Goal: Task Accomplishment & Management: Manage account settings

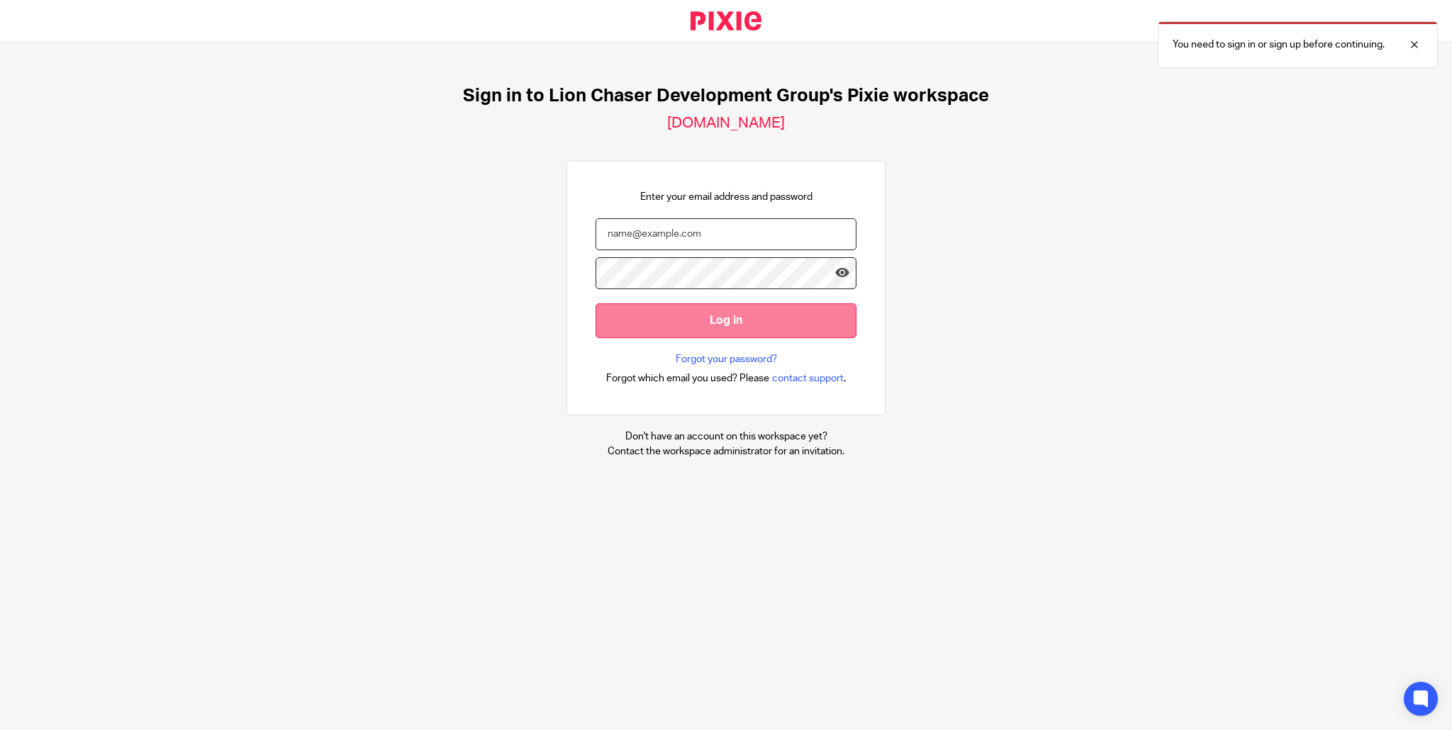
type input "[EMAIL_ADDRESS][DOMAIN_NAME]"
click at [722, 318] on input "Log in" at bounding box center [725, 320] width 261 height 35
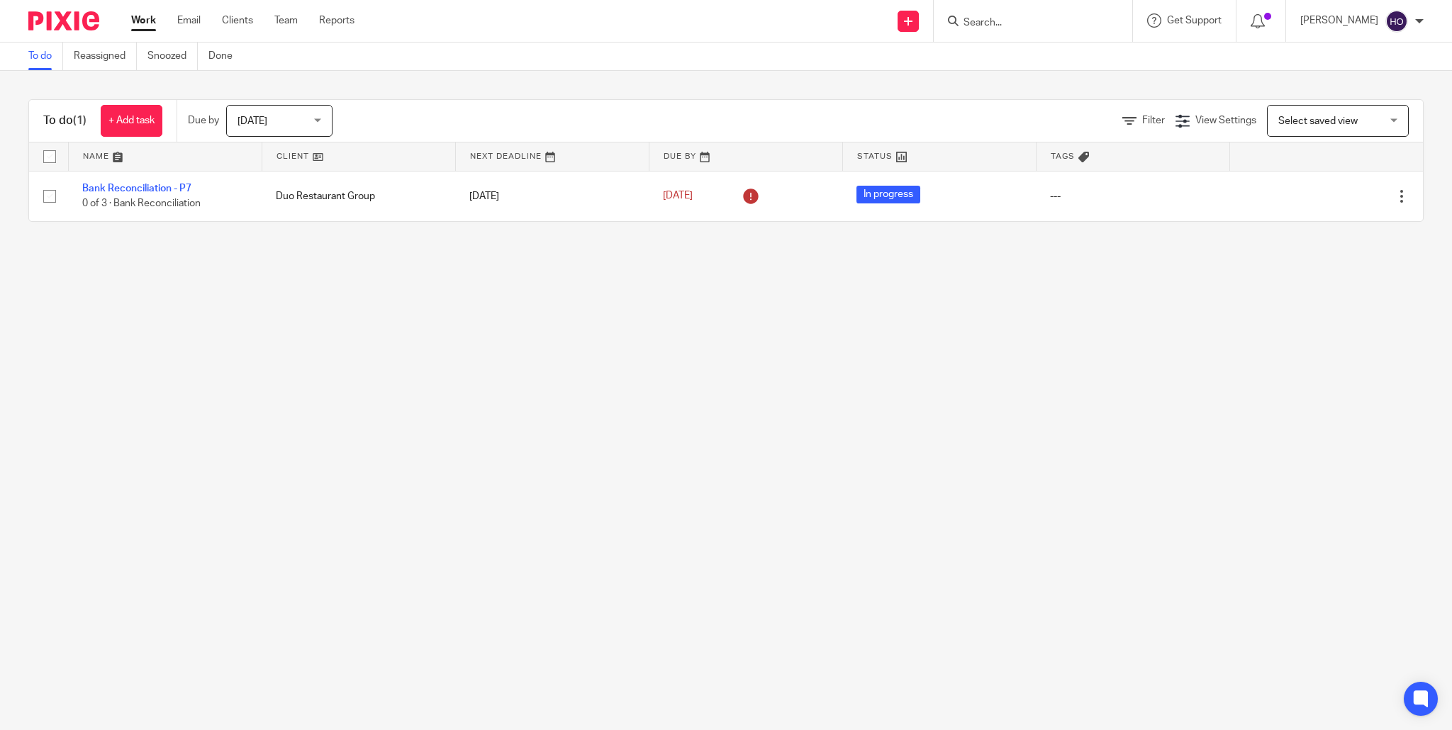
click at [319, 125] on div "[DATE] [DATE]" at bounding box center [279, 121] width 106 height 32
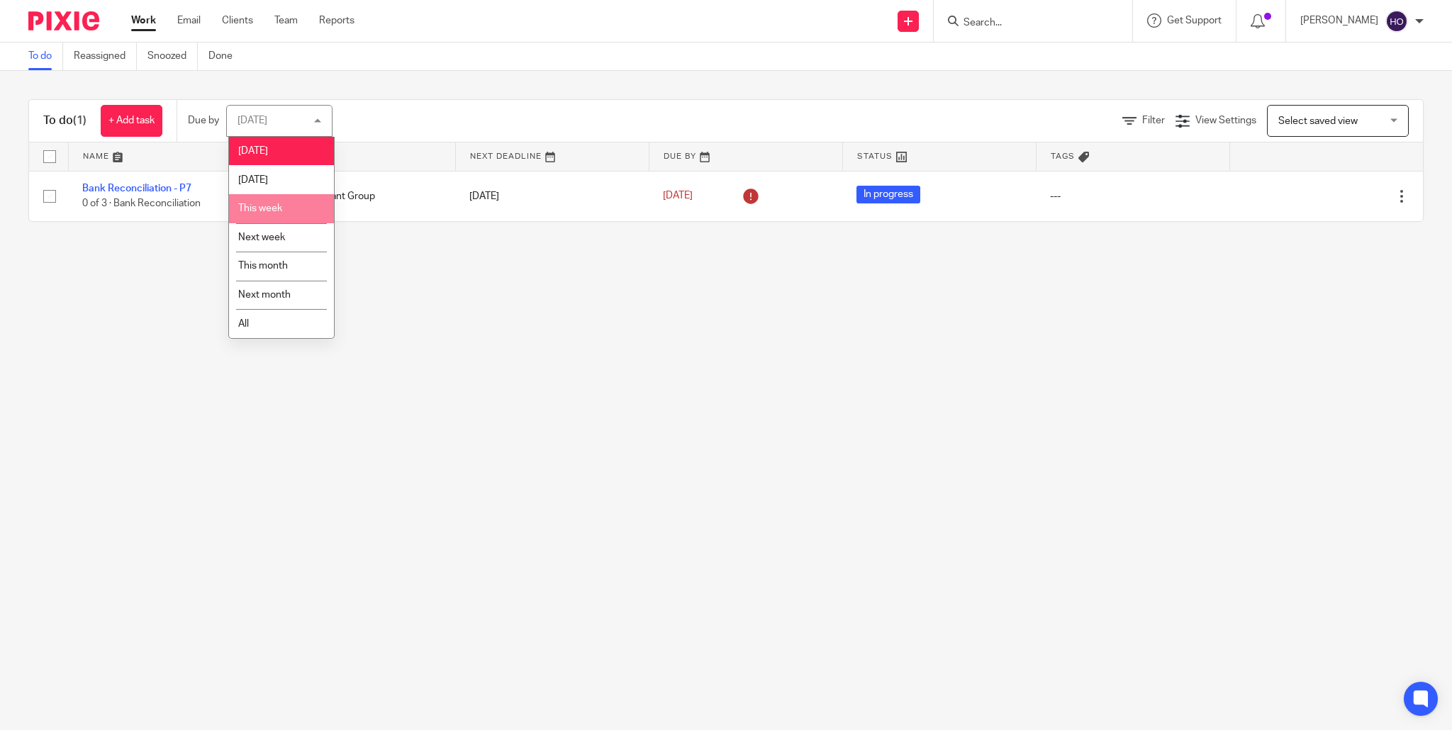
click at [301, 209] on li "This week" at bounding box center [281, 208] width 105 height 29
